Goal: Find specific page/section: Find specific page/section

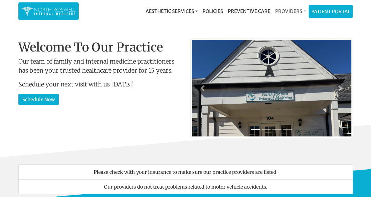
click at [288, 11] on link "Providers" at bounding box center [291, 11] width 36 height 12
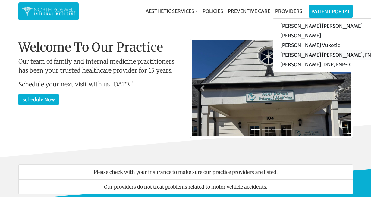
click at [293, 54] on link "[PERSON_NAME] [PERSON_NAME], FNP-C" at bounding box center [330, 55] width 114 height 10
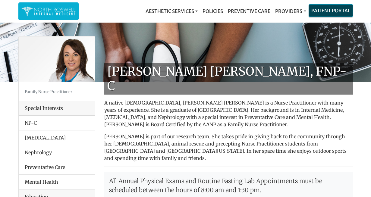
click at [326, 10] on link "Patient Portal" at bounding box center [331, 11] width 44 height 12
